Goal: Find specific page/section: Find specific page/section

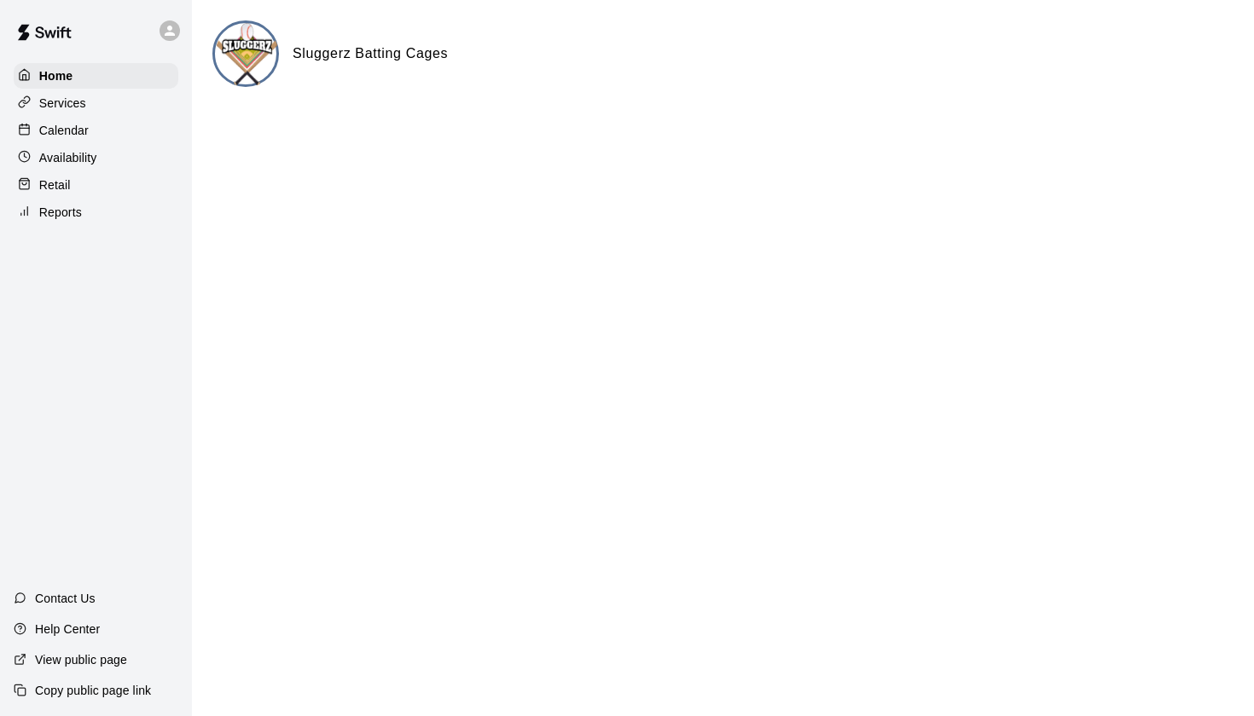
click at [65, 120] on div "Calendar" at bounding box center [96, 131] width 165 height 26
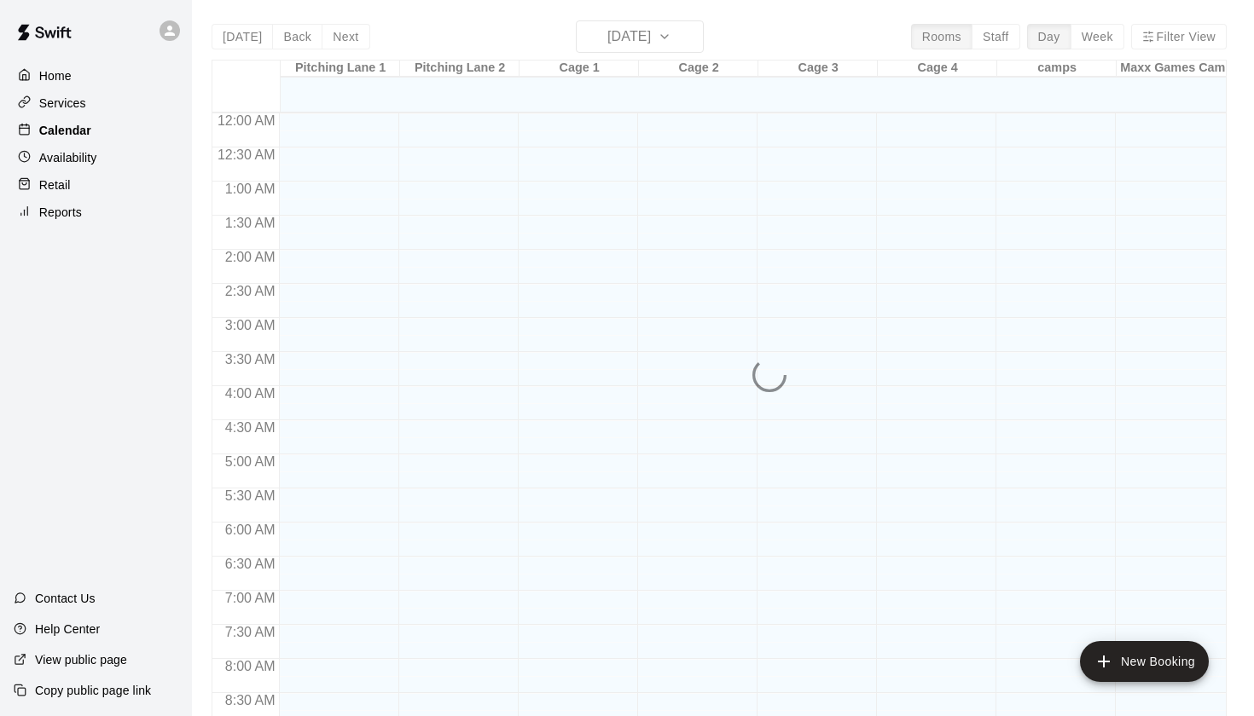
scroll to position [965, 0]
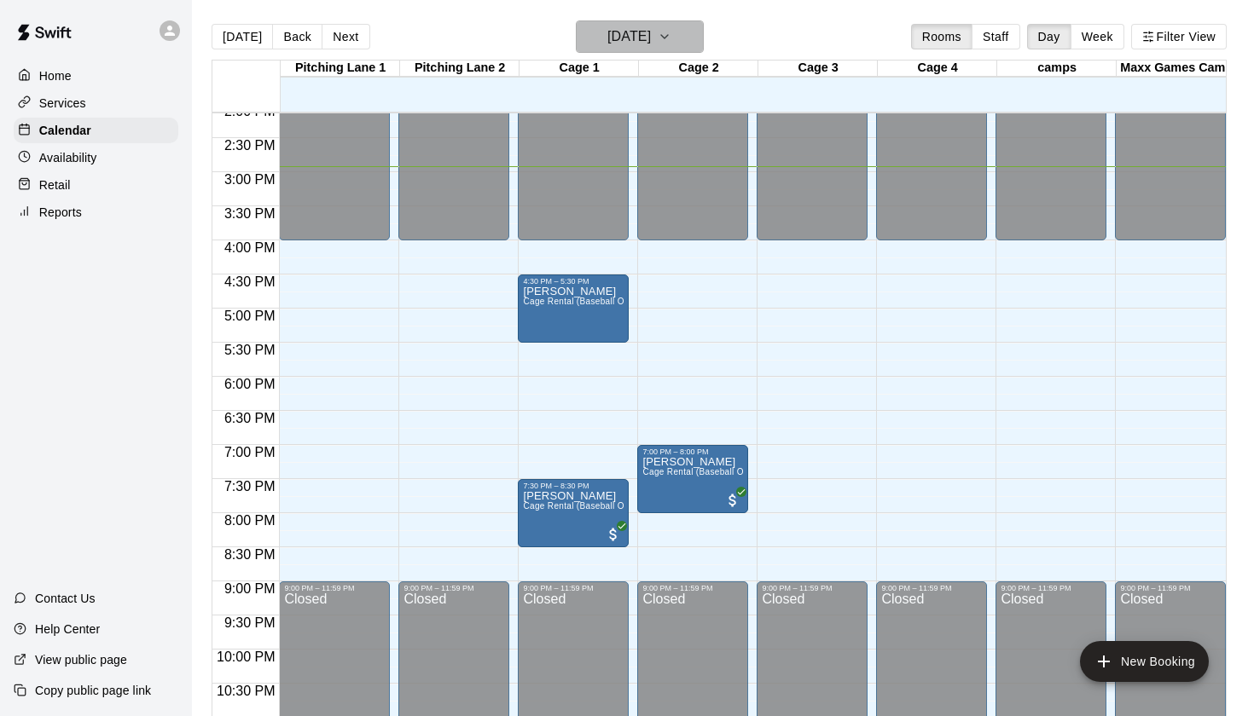
click at [640, 31] on h6 "[DATE]" at bounding box center [628, 37] width 43 height 24
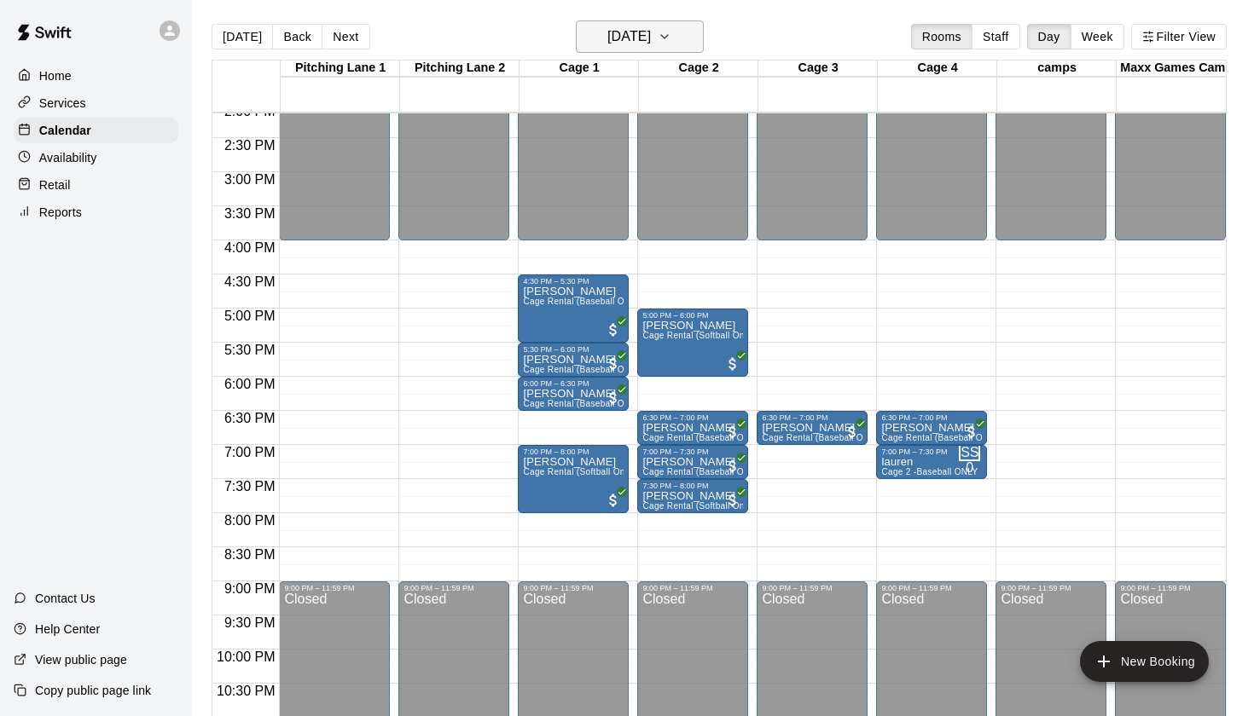
click at [651, 47] on h6 "[DATE]" at bounding box center [628, 37] width 43 height 24
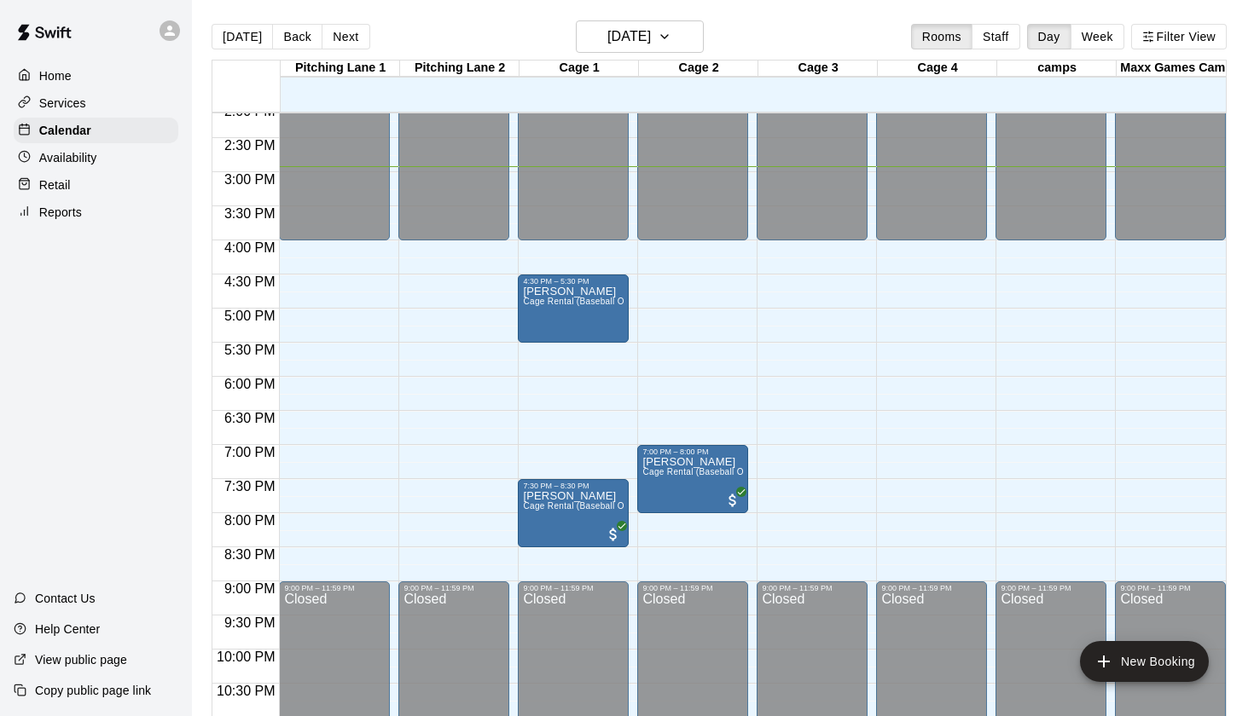
click at [678, 58] on div "[DATE] Back [DATE][DATE] Rooms Staff Day Week Filter View" at bounding box center [719, 39] width 1015 height 39
click at [651, 48] on h6 "[DATE]" at bounding box center [628, 37] width 43 height 24
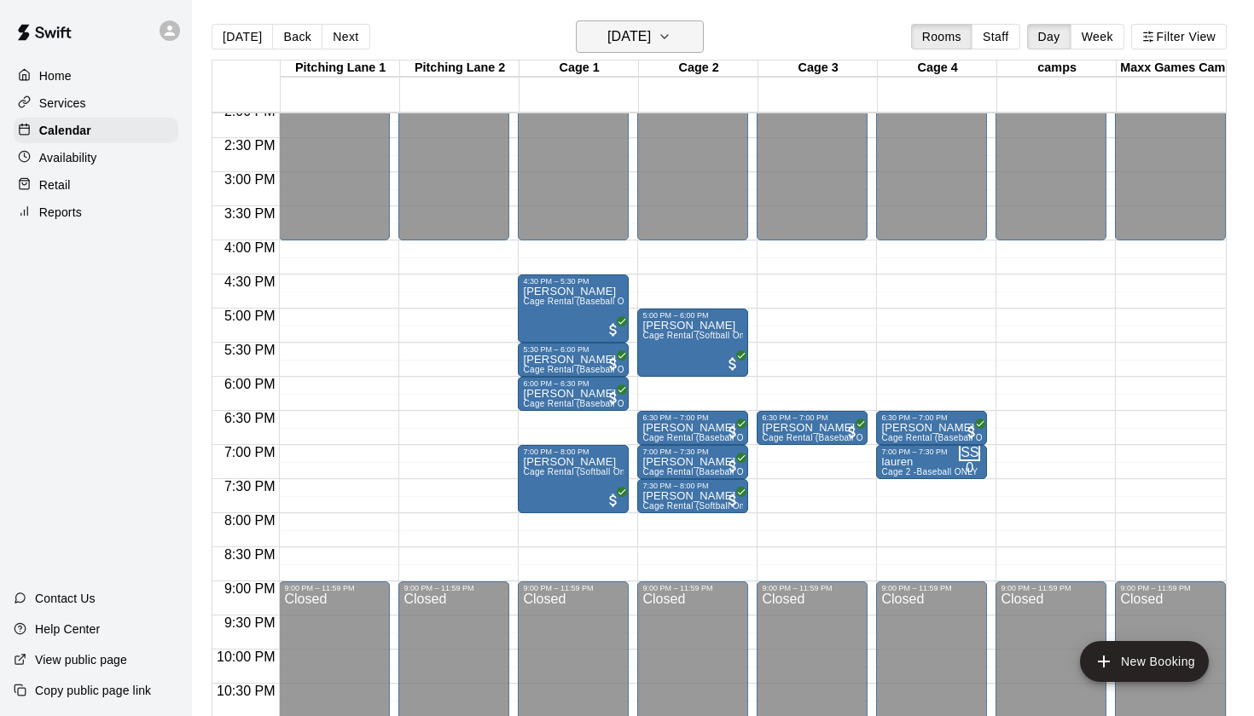
click at [608, 31] on h6 "[DATE]" at bounding box center [628, 37] width 43 height 24
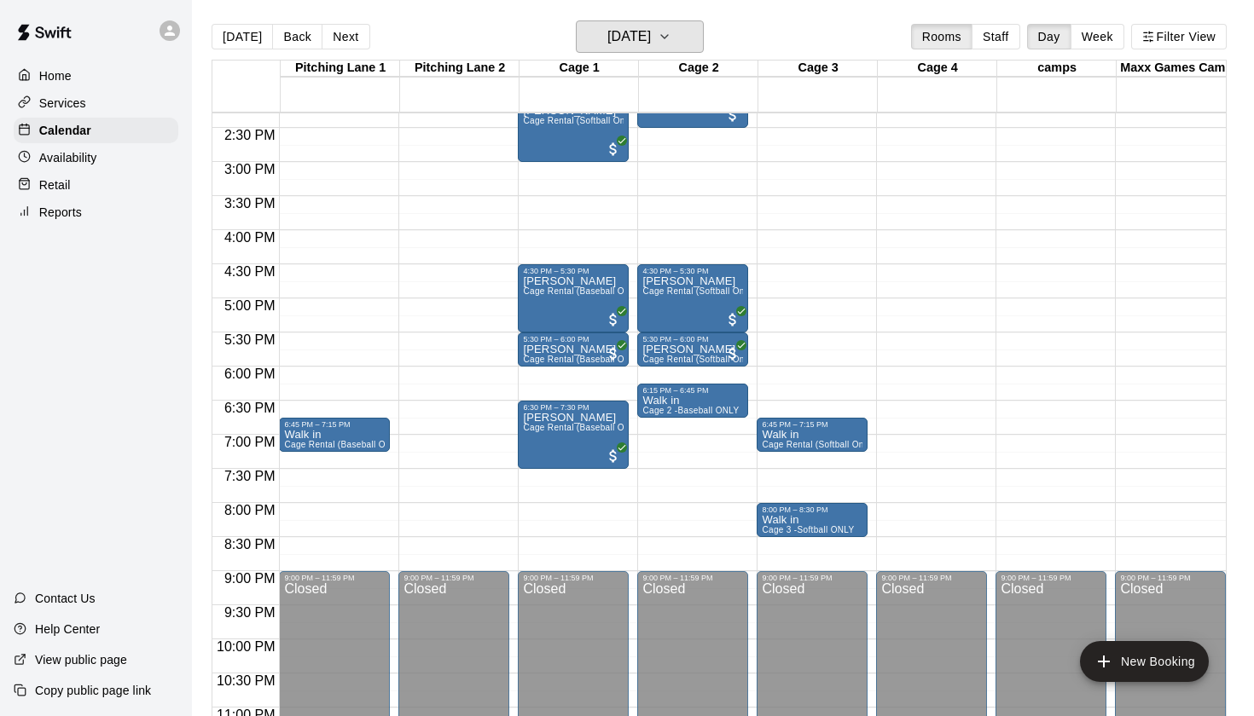
scroll to position [979, 0]
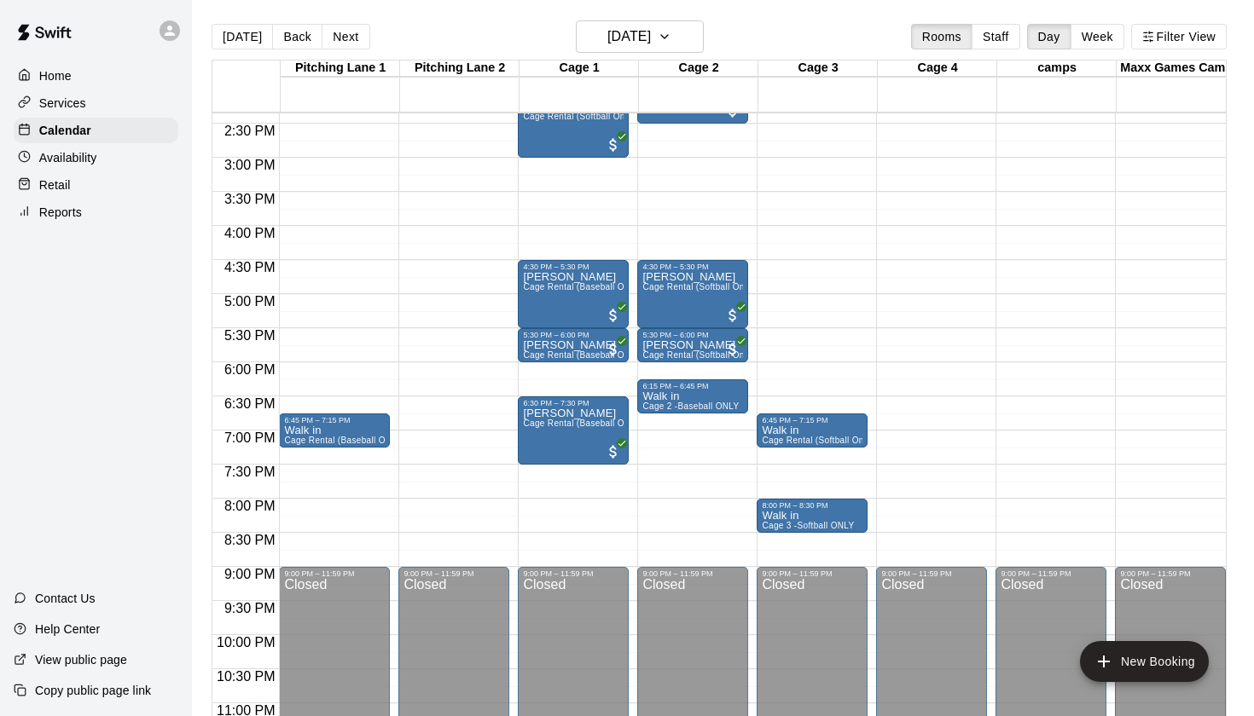
click at [653, 15] on main "[DATE] Back [DATE][DATE] Rooms Staff Day Week Filter View [GEOGRAPHIC_DATA] 1 1…" at bounding box center [723, 372] width 1062 height 744
click at [651, 32] on h6 "[DATE]" at bounding box center [628, 37] width 43 height 24
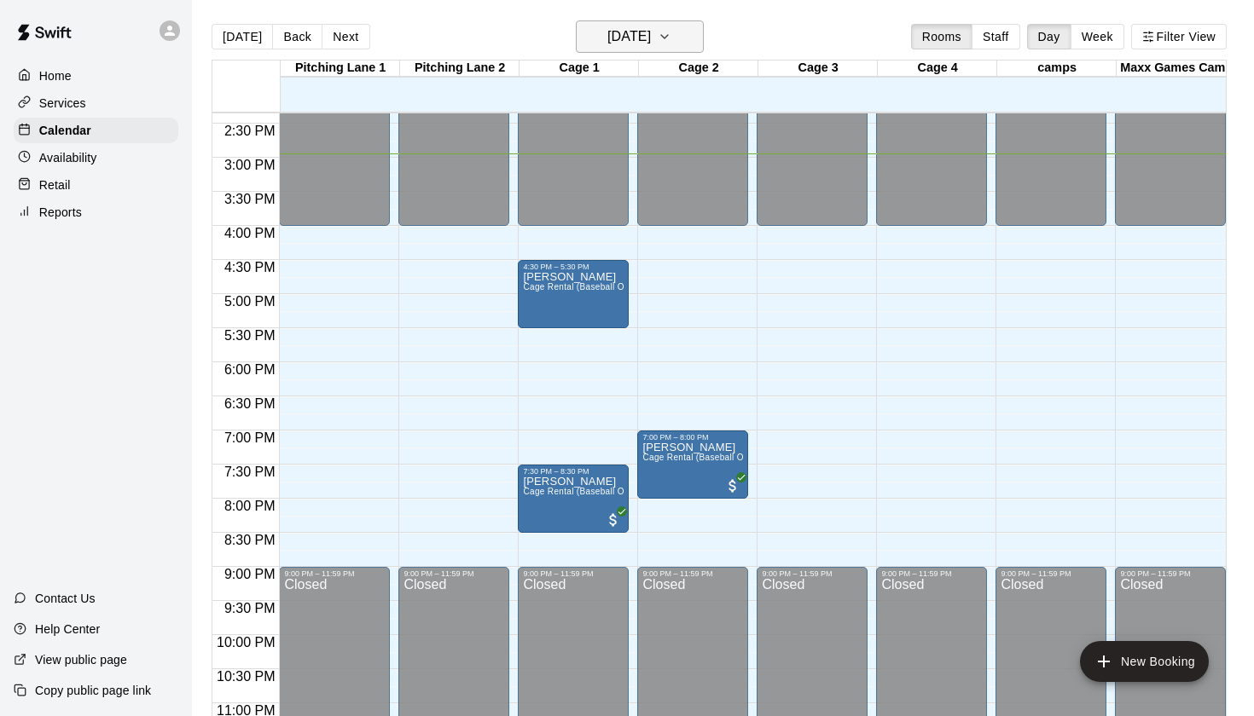
click at [680, 44] on button "[DATE]" at bounding box center [640, 36] width 128 height 32
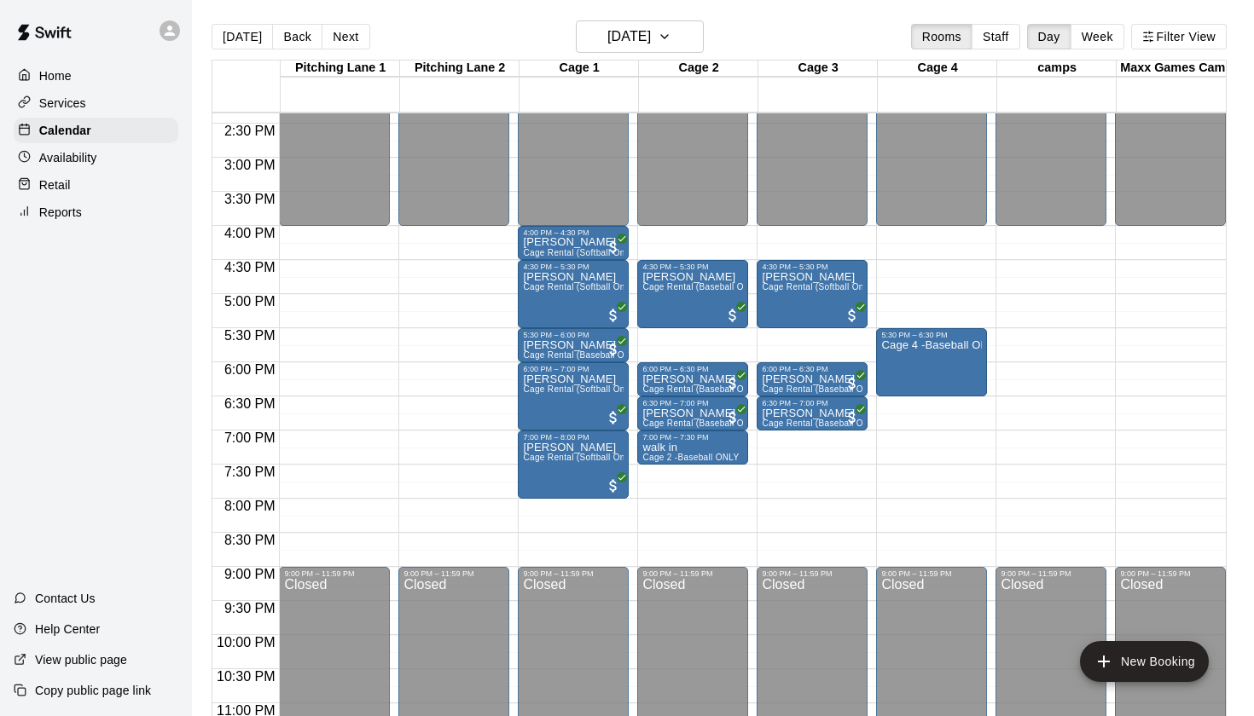
click at [662, 58] on div "[DATE] Back [DATE][DATE] Rooms Staff Day Week Filter View" at bounding box center [719, 39] width 1015 height 39
click at [651, 44] on h6 "[DATE]" at bounding box center [628, 37] width 43 height 24
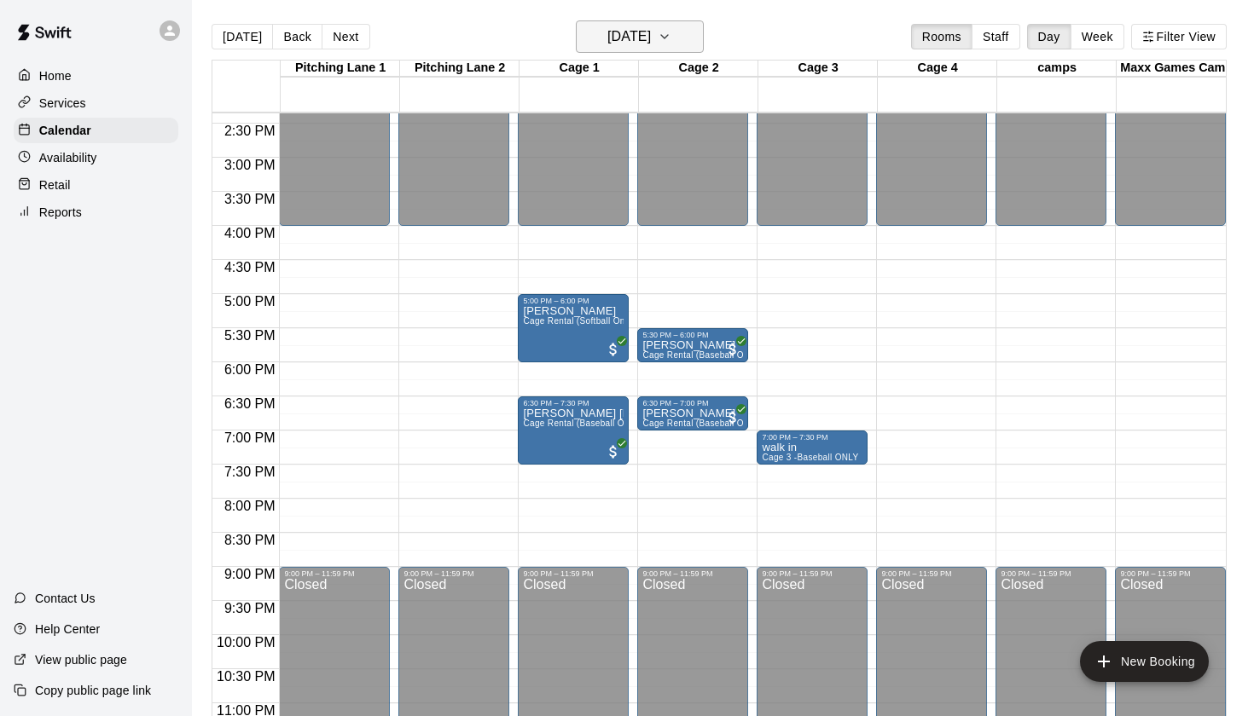
click at [635, 44] on h6 "[DATE]" at bounding box center [628, 37] width 43 height 24
